Goal: Information Seeking & Learning: Learn about a topic

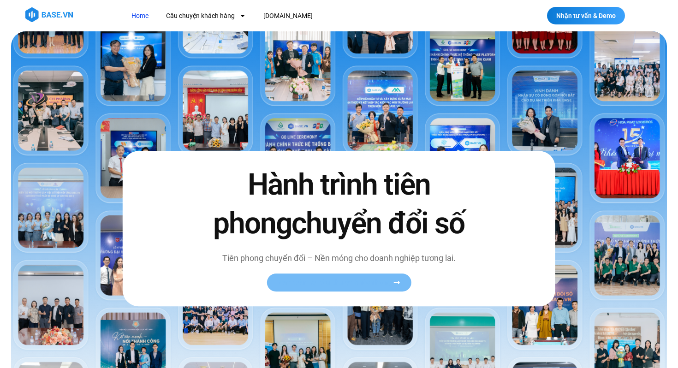
click at [345, 289] on link "Xem toàn bộ câu chuyện khách hàng" at bounding box center [339, 282] width 144 height 18
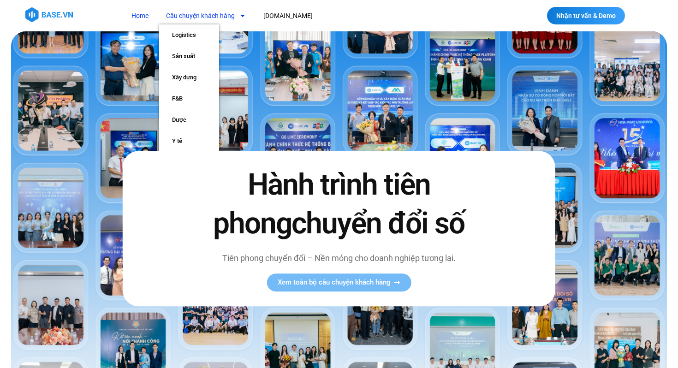
click at [230, 16] on link "Câu chuyện khách hàng" at bounding box center [206, 15] width 94 height 17
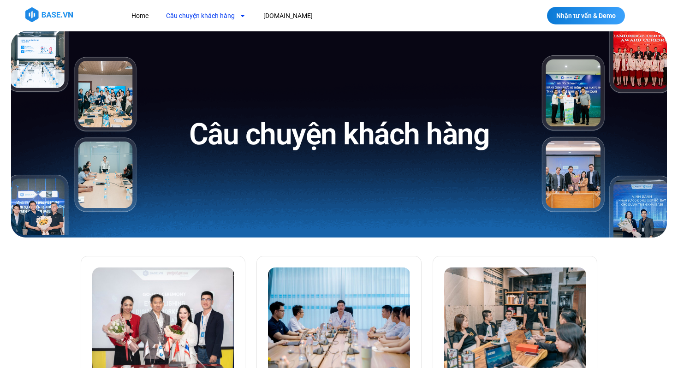
click at [231, 17] on link "Câu chuyện khách hàng" at bounding box center [206, 15] width 94 height 17
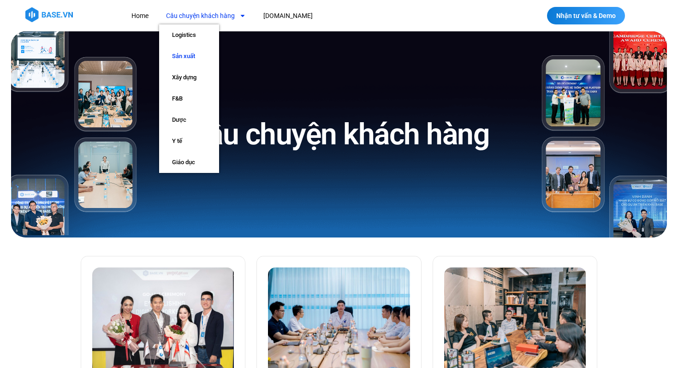
click at [185, 56] on link "Sản xuất" at bounding box center [189, 56] width 60 height 21
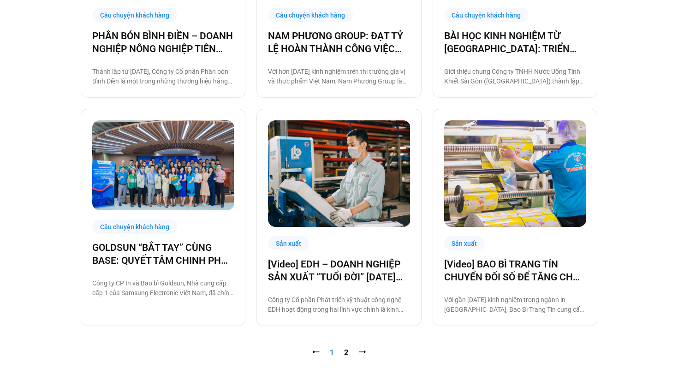
scroll to position [828, 0]
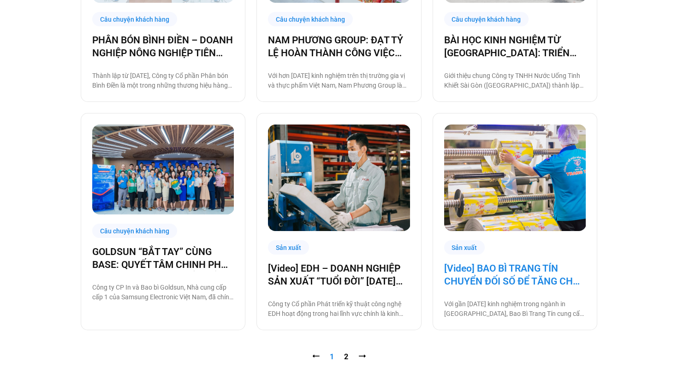
click at [494, 280] on link "[Video] BAO BÌ TRANG TÍN CHUYỂN ĐỐI SỐ ĐỂ TĂNG CHẤT LƯỢNG, GIẢM CHI PHÍ" at bounding box center [515, 275] width 142 height 26
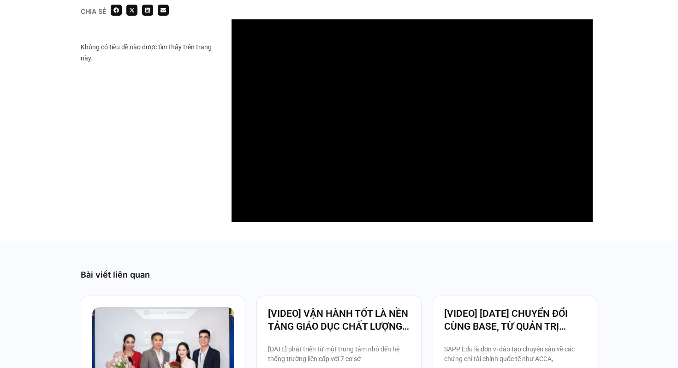
scroll to position [917, 0]
